Goal: Task Accomplishment & Management: Complete application form

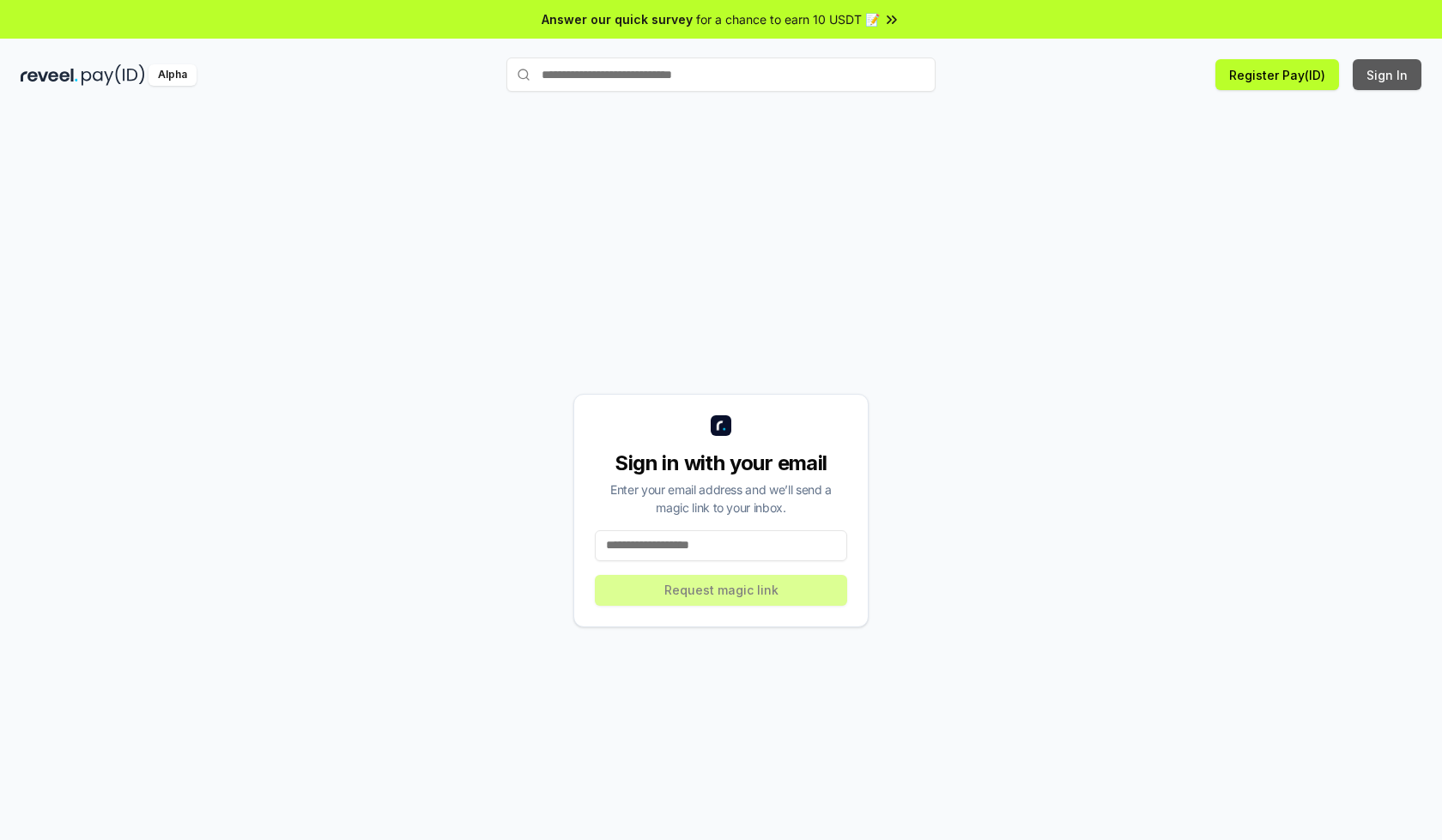
click at [1388, 75] on button "Sign In" at bounding box center [1387, 74] width 69 height 31
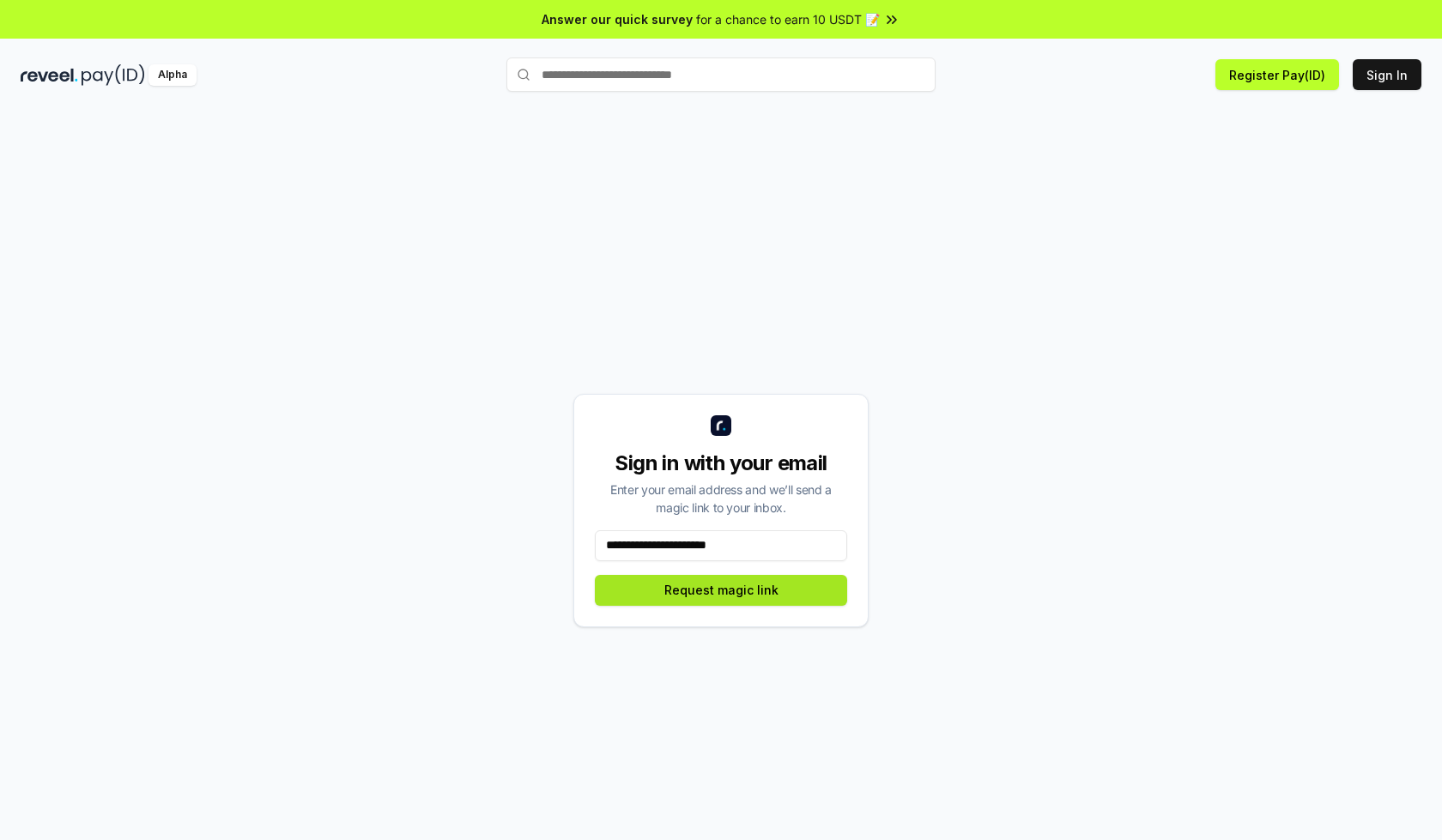
type input "**********"
click at [721, 589] on button "Request magic link" at bounding box center [721, 590] width 253 height 31
